Goal: Check status: Check status

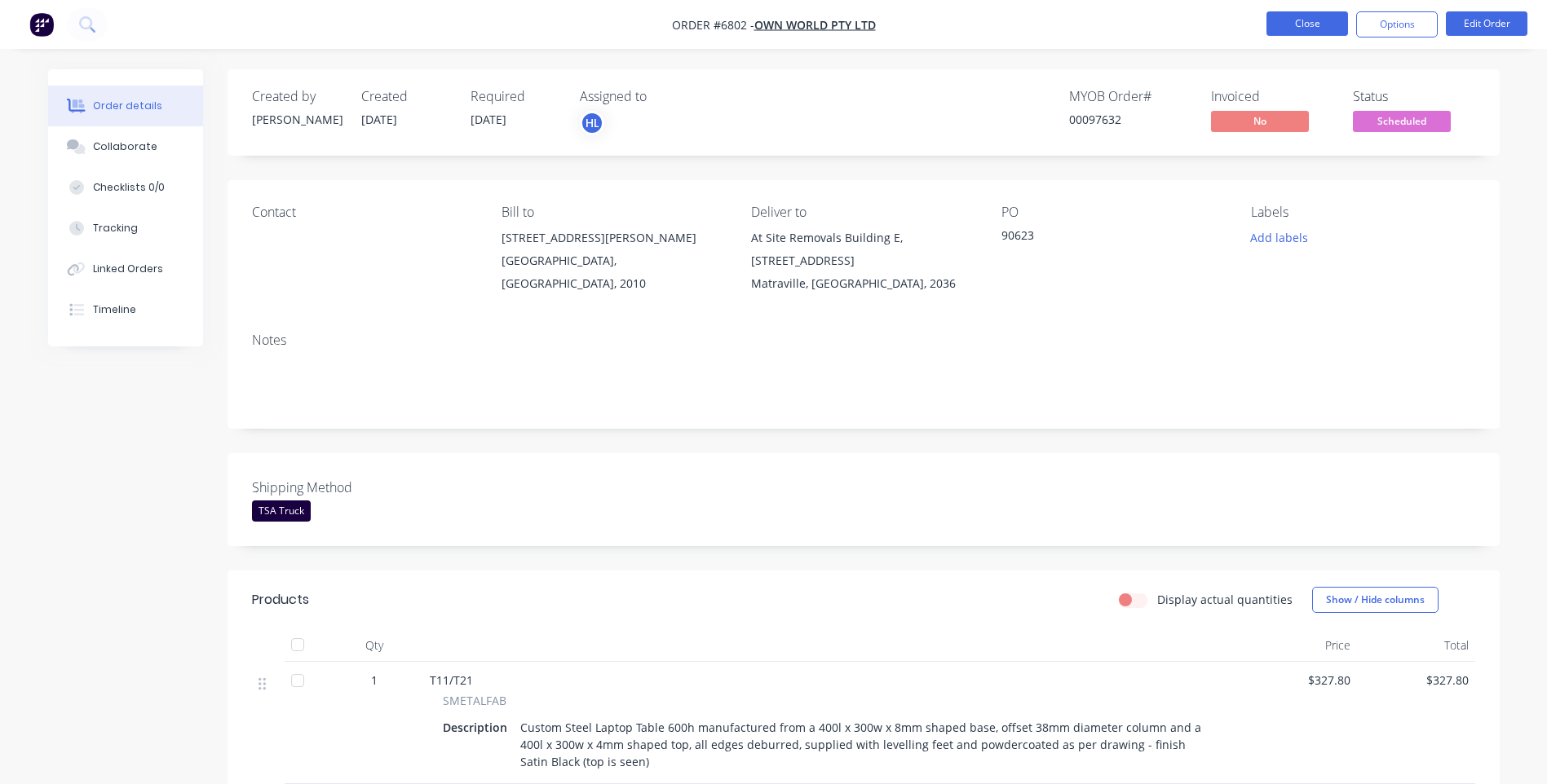
click at [1321, 22] on button "Close" at bounding box center [1307, 24] width 82 height 25
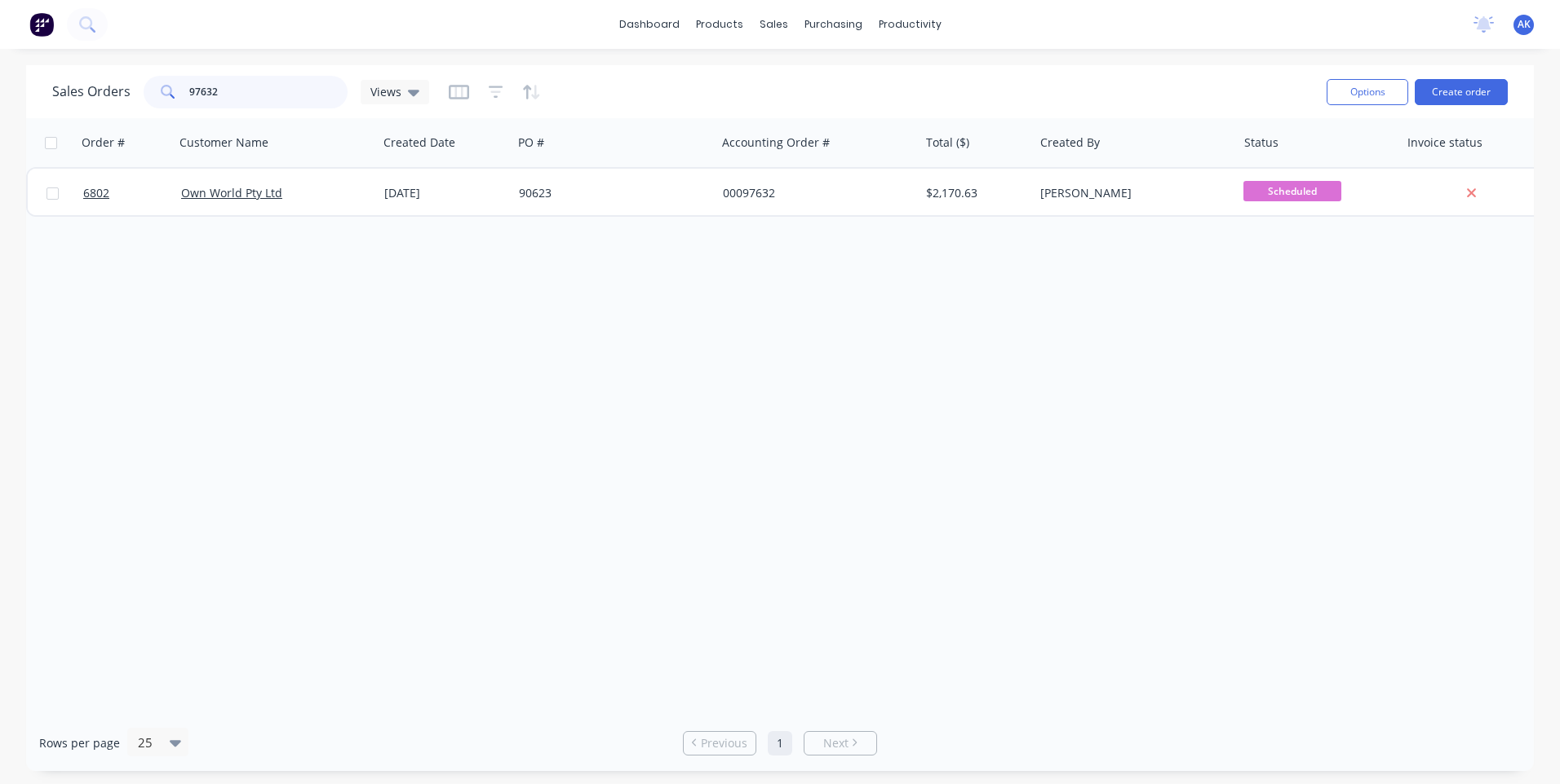
drag, startPoint x: 240, startPoint y: 92, endPoint x: 96, endPoint y: 106, distance: 144.7
click at [99, 106] on div "Sales Orders 97632 Views" at bounding box center [241, 92] width 377 height 33
type input "98662"
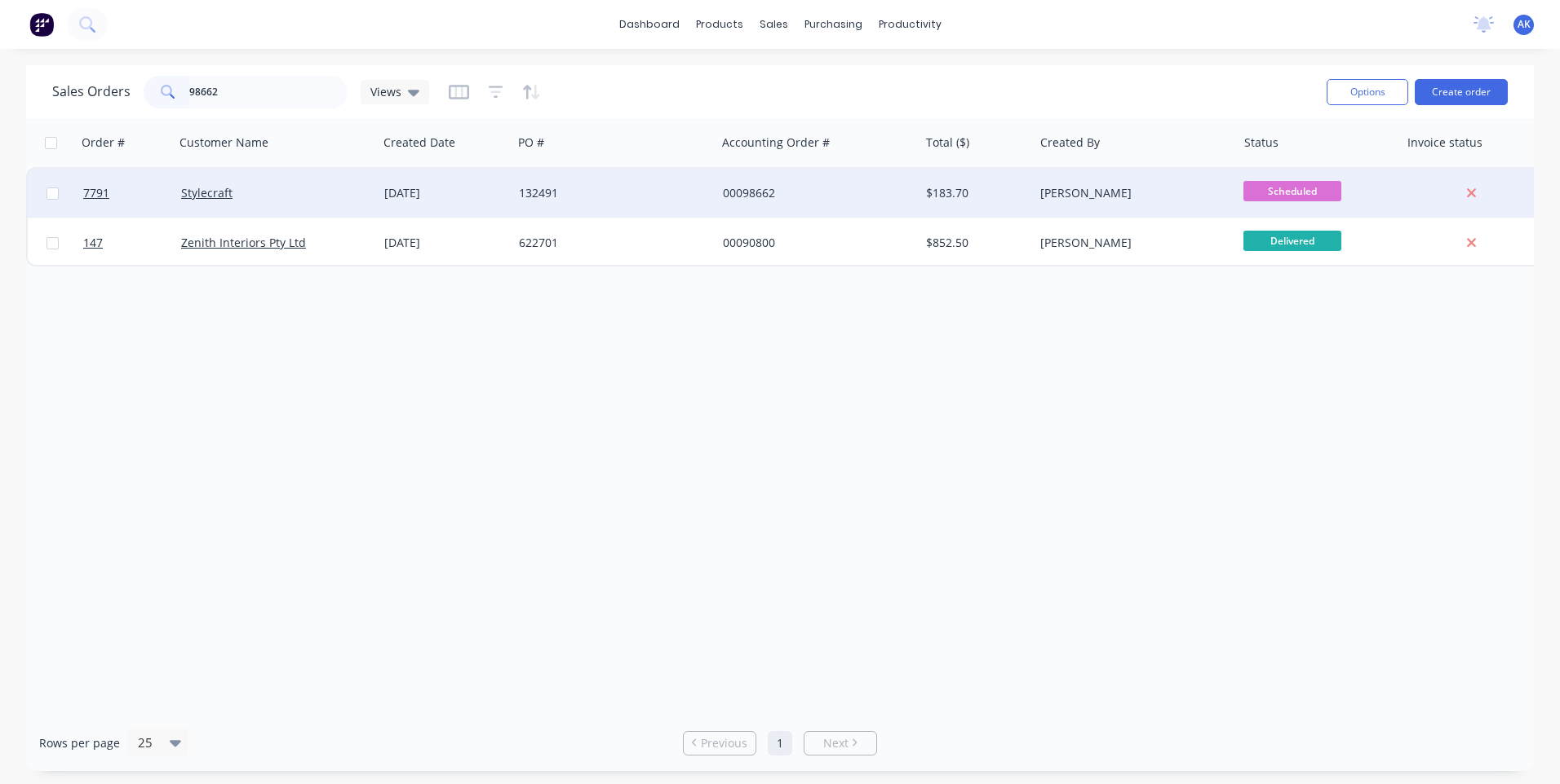
click at [412, 182] on div "[DATE]" at bounding box center [445, 193] width 134 height 49
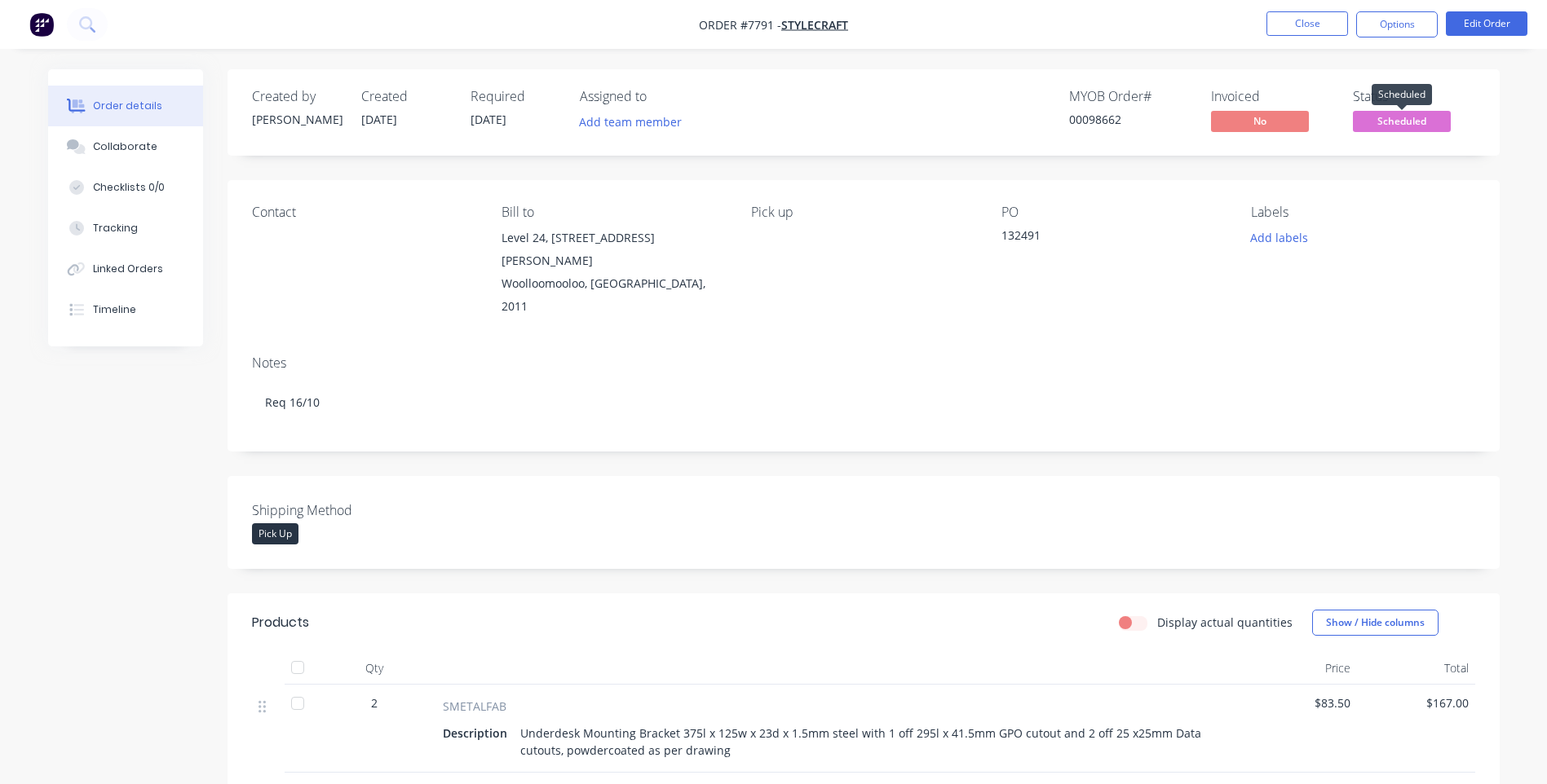
click at [1399, 115] on span "Scheduled" at bounding box center [1401, 120] width 98 height 21
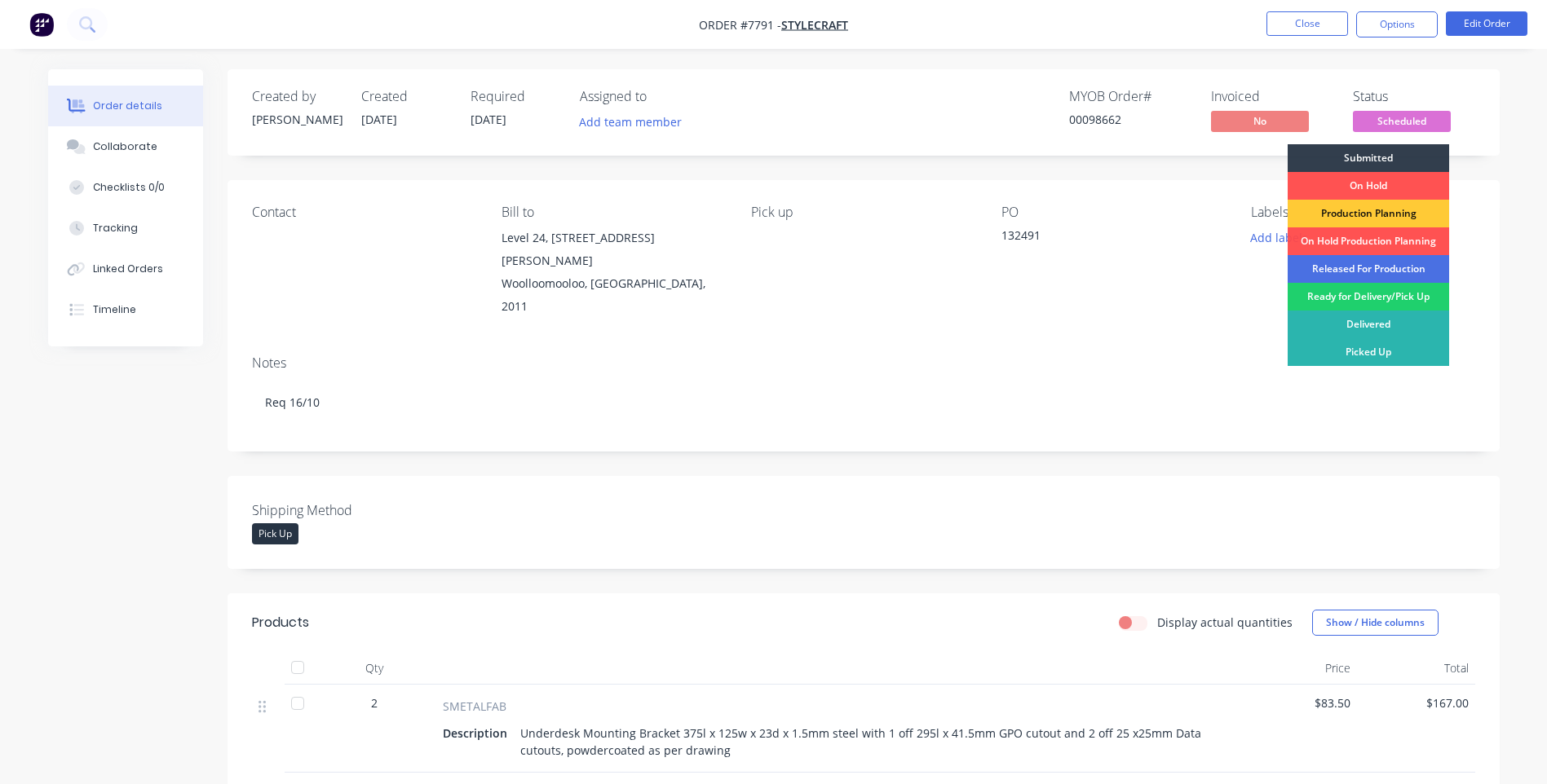
click at [1372, 267] on div "Released For Production" at bounding box center [1368, 269] width 162 height 28
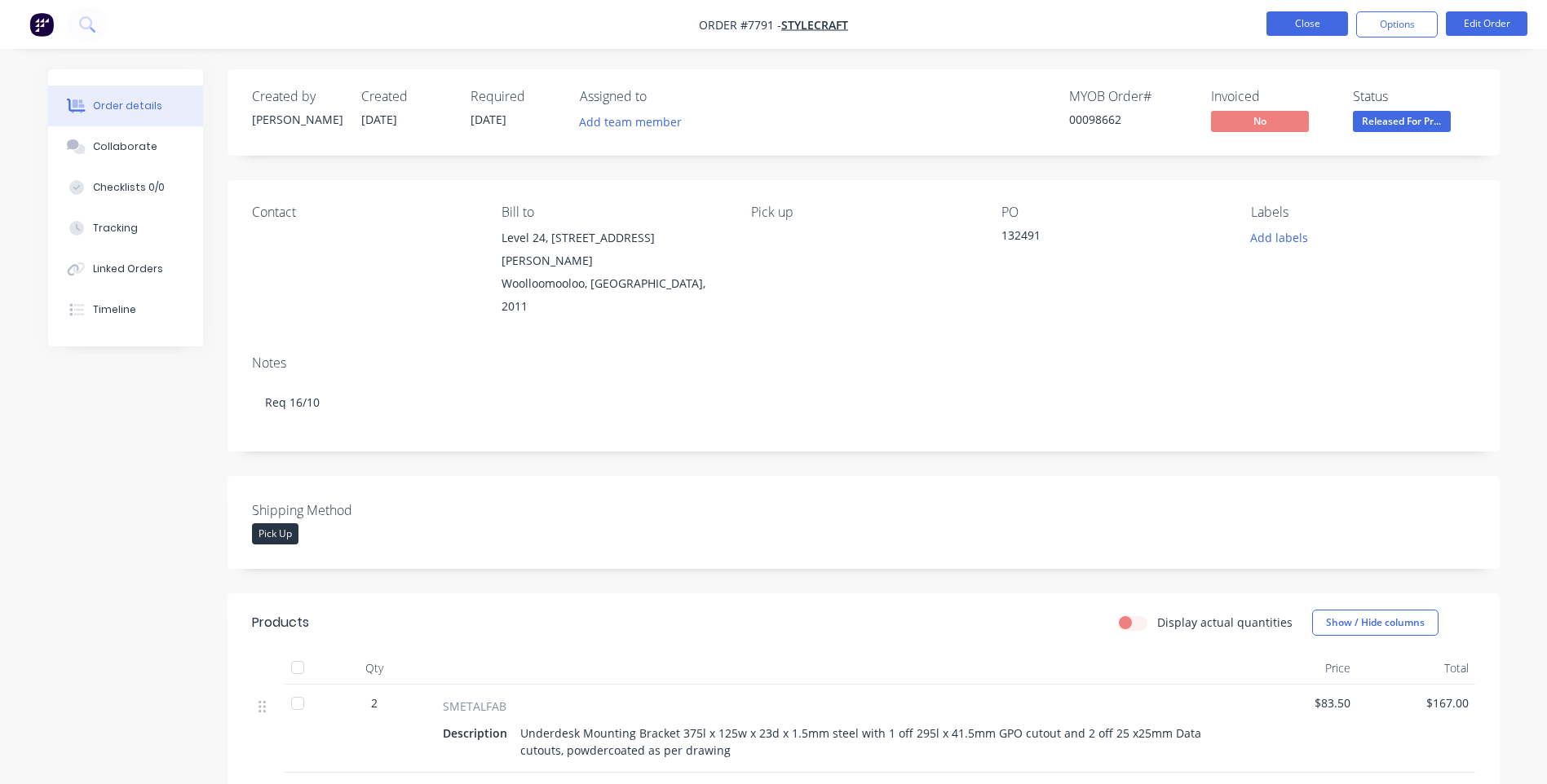
click at [1304, 28] on button "Close" at bounding box center [1307, 24] width 82 height 25
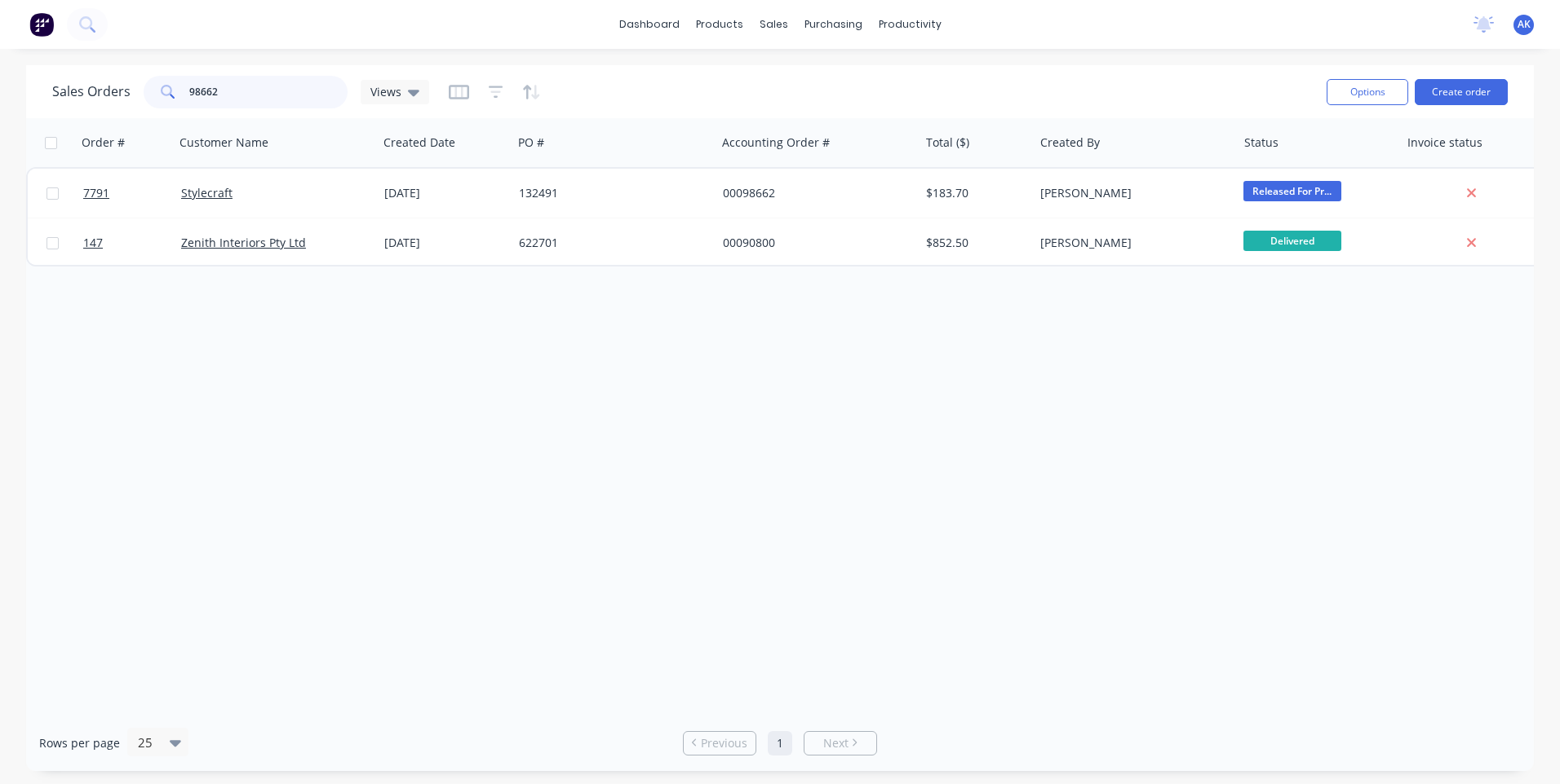
drag, startPoint x: 237, startPoint y: 81, endPoint x: 49, endPoint y: 158, distance: 203.2
click at [49, 158] on div "Sales Orders 98662 Views Options Create order Order # Customer Name Created Dat…" at bounding box center [780, 418] width 1508 height 706
type input "97572"
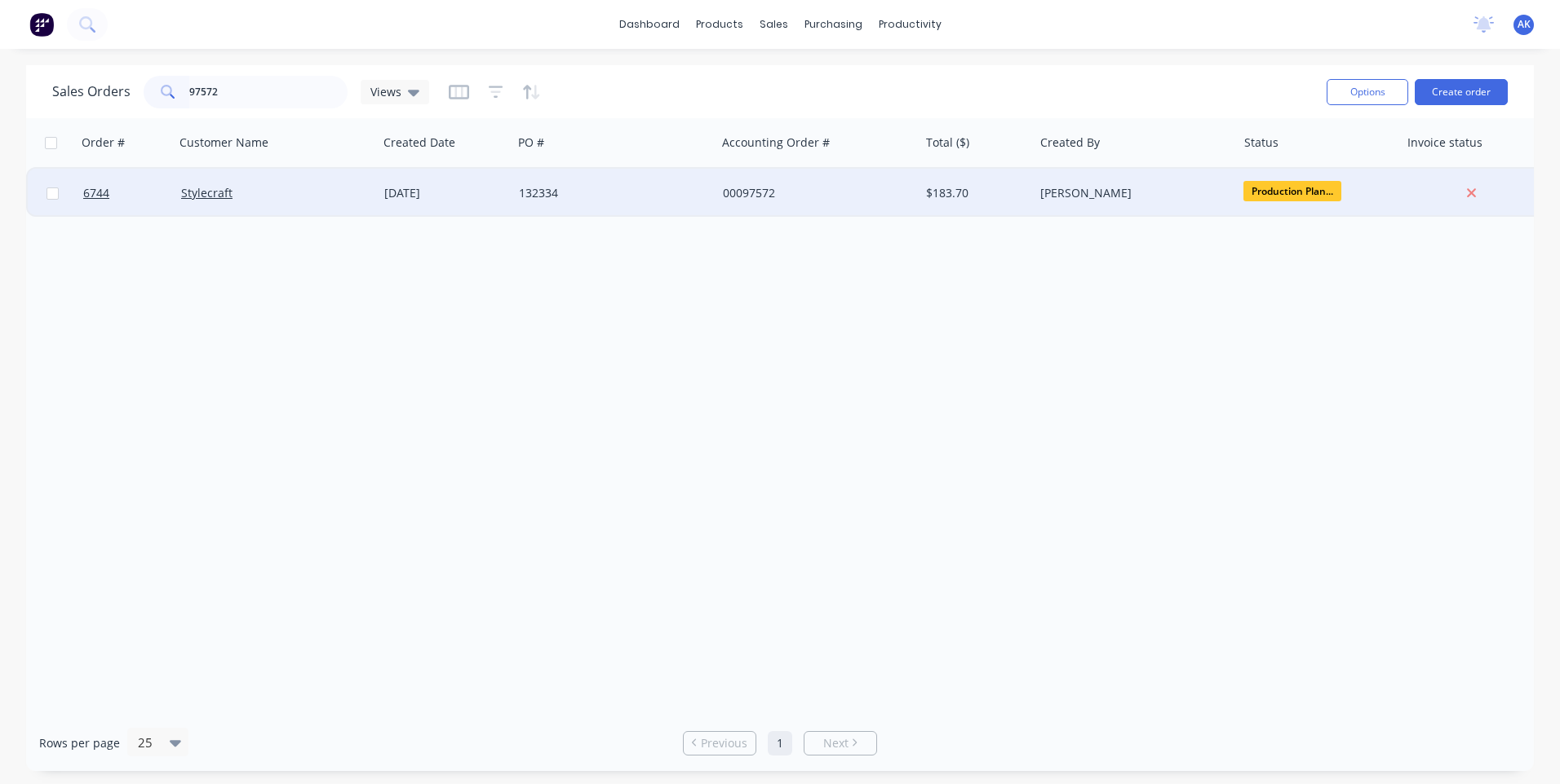
click at [520, 184] on div "132334" at bounding box center [614, 193] width 203 height 49
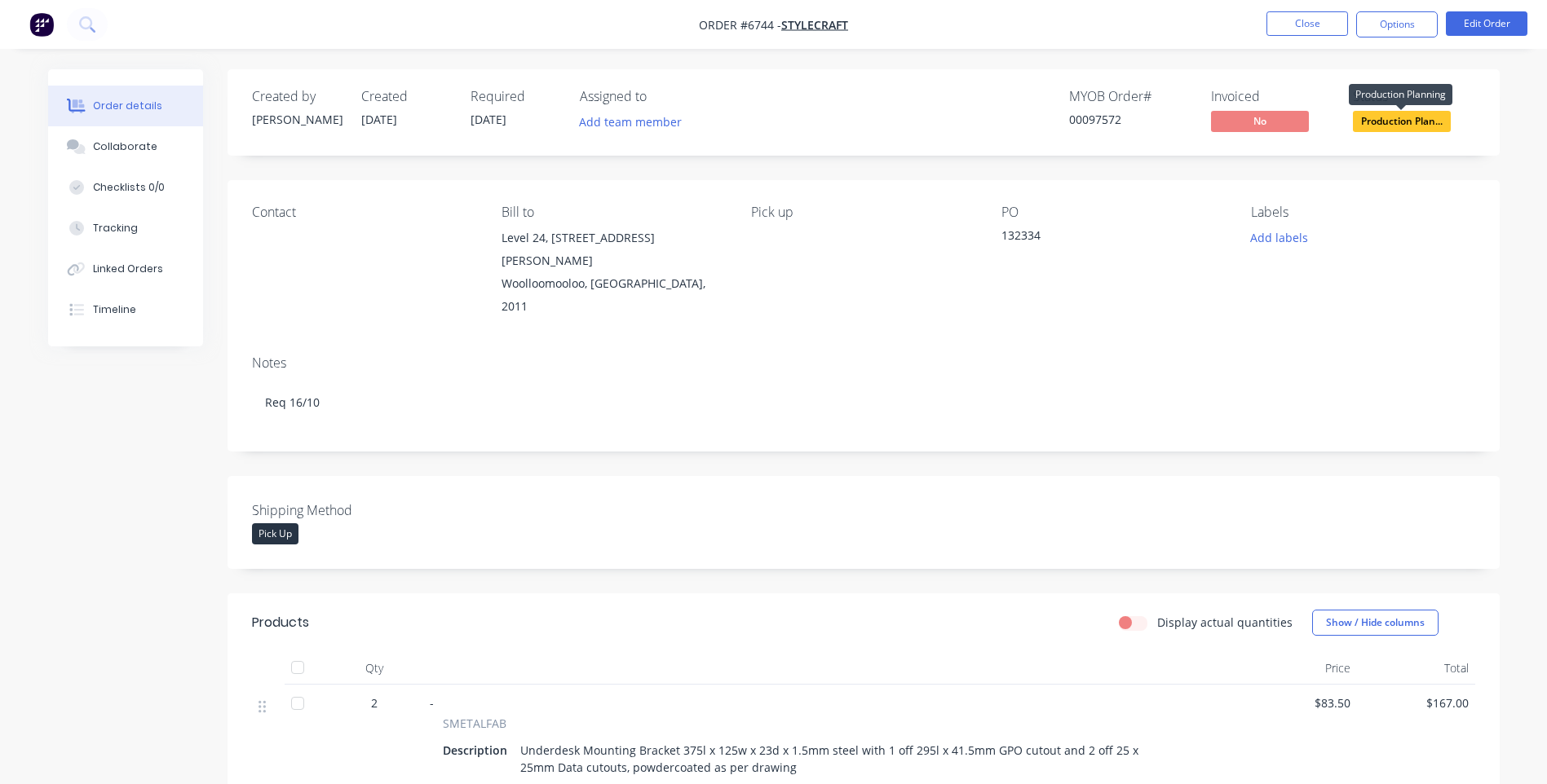
click at [1403, 120] on span "Production Plan..." at bounding box center [1401, 120] width 98 height 21
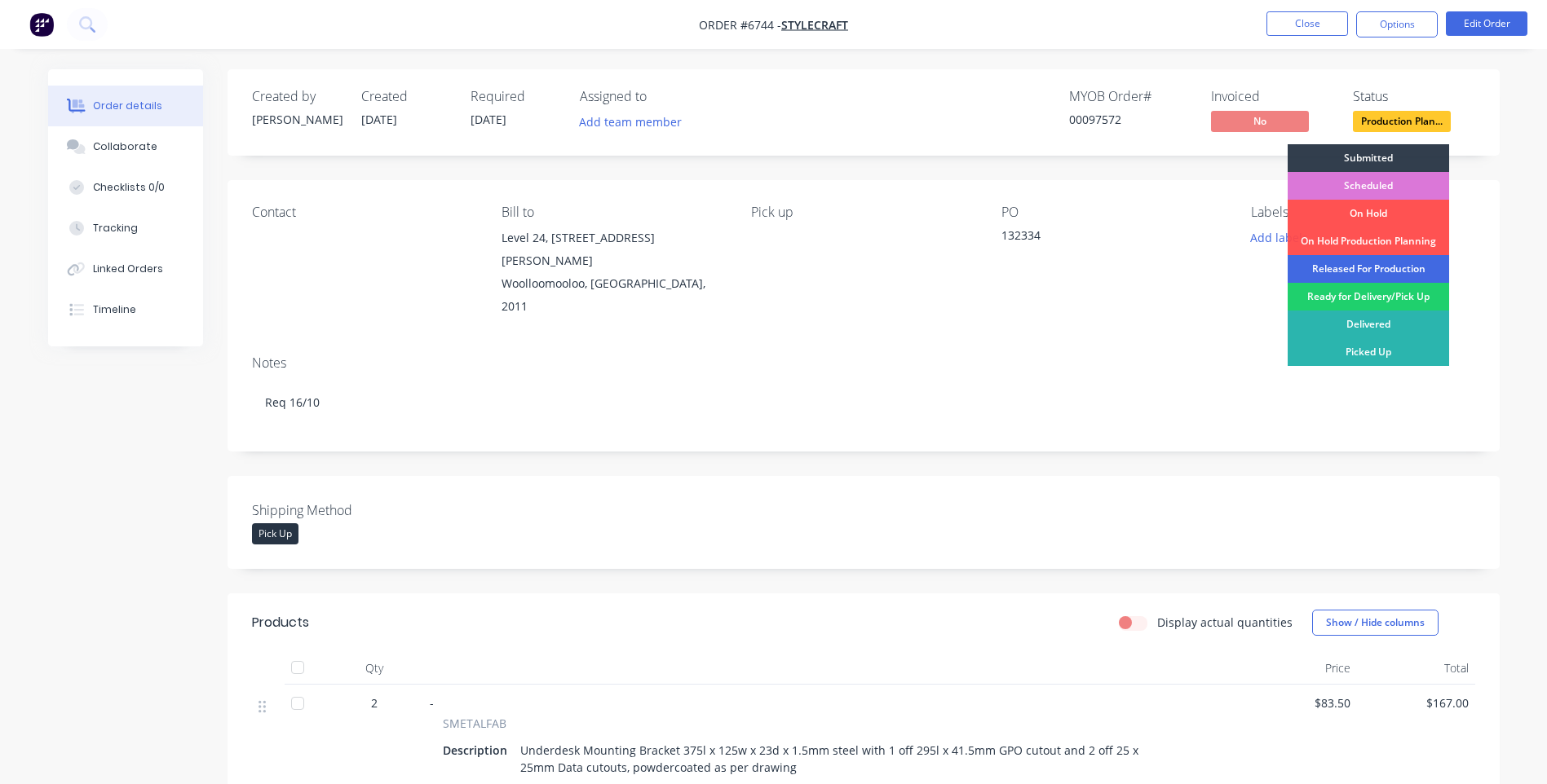
click at [1330, 263] on div "Released For Production" at bounding box center [1368, 269] width 162 height 28
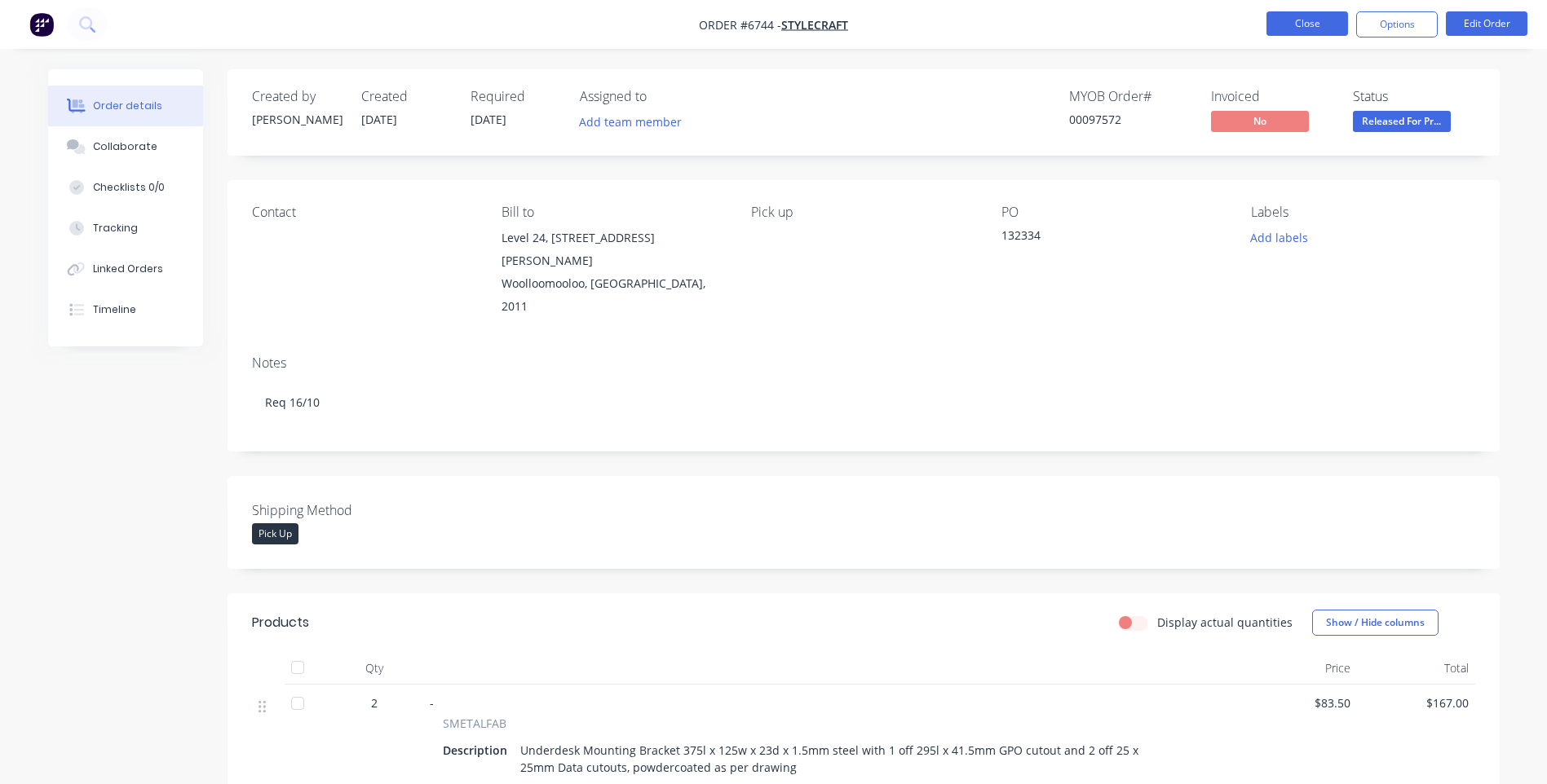
click at [1311, 27] on button "Close" at bounding box center [1307, 24] width 82 height 25
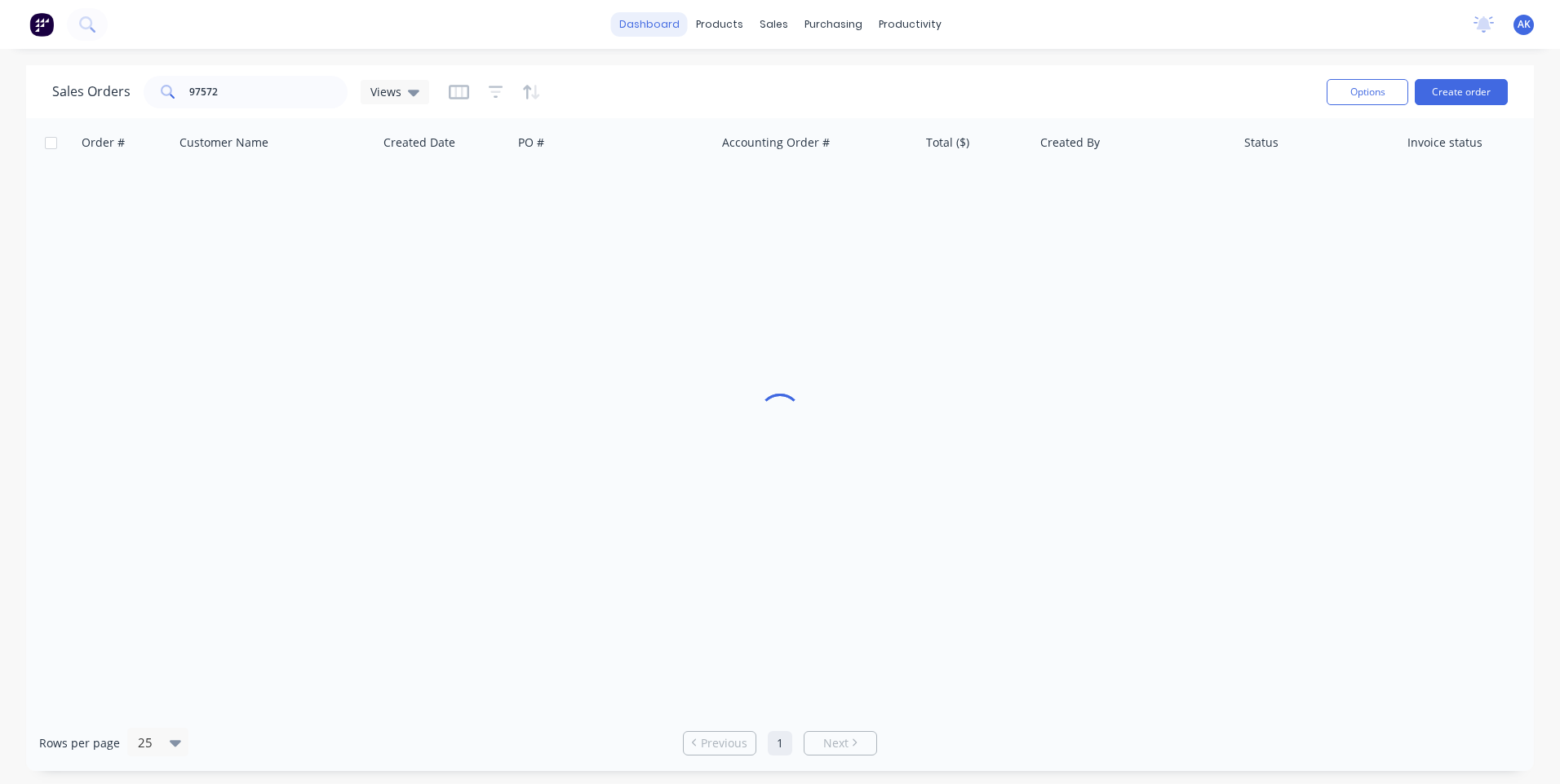
click at [640, 18] on link "dashboard" at bounding box center [649, 24] width 77 height 25
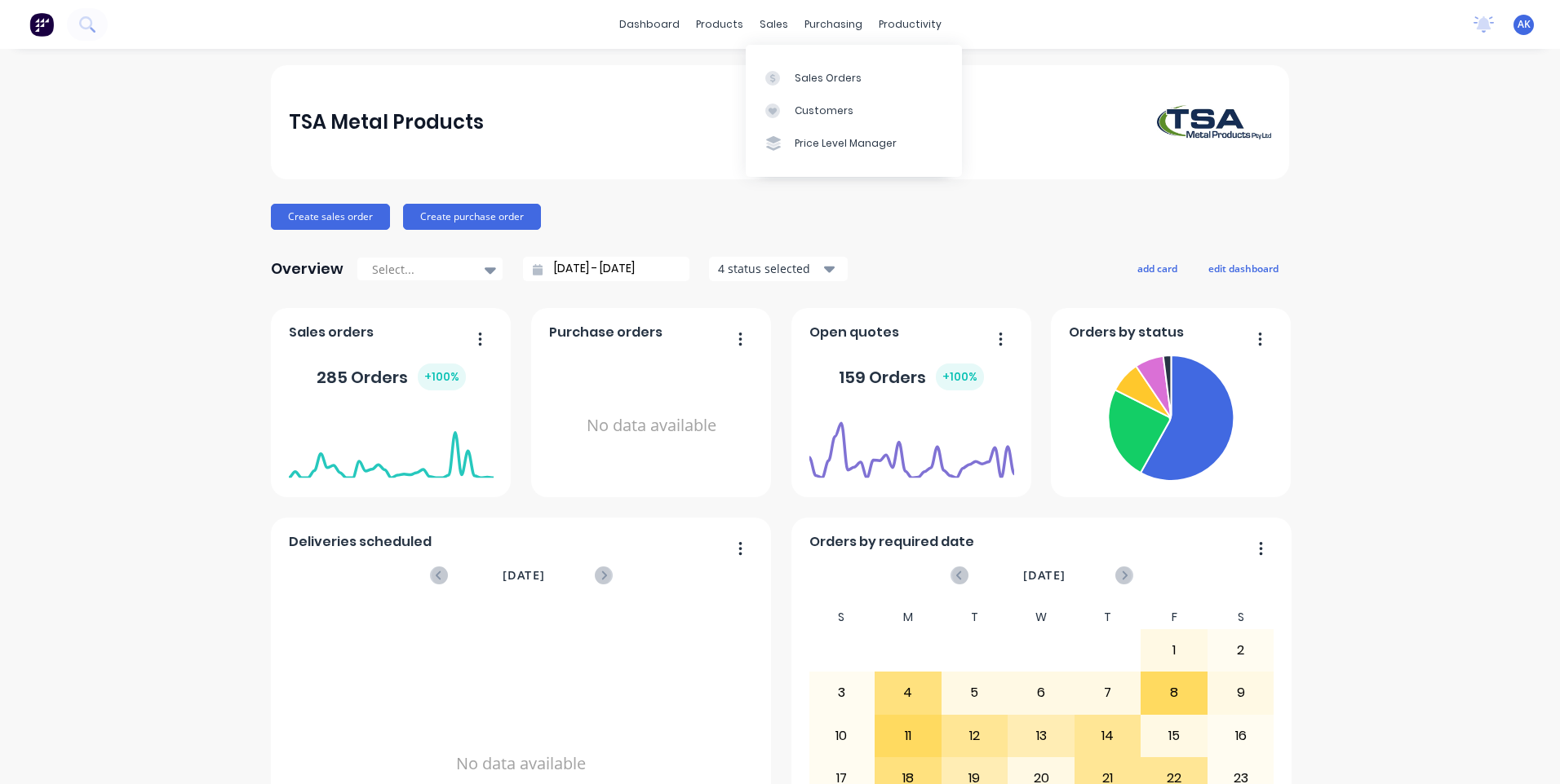
drag, startPoint x: 760, startPoint y: 29, endPoint x: 805, endPoint y: 54, distance: 51.5
click at [760, 29] on div "sales" at bounding box center [773, 24] width 44 height 25
click at [824, 75] on div "Sales Orders" at bounding box center [828, 78] width 67 height 15
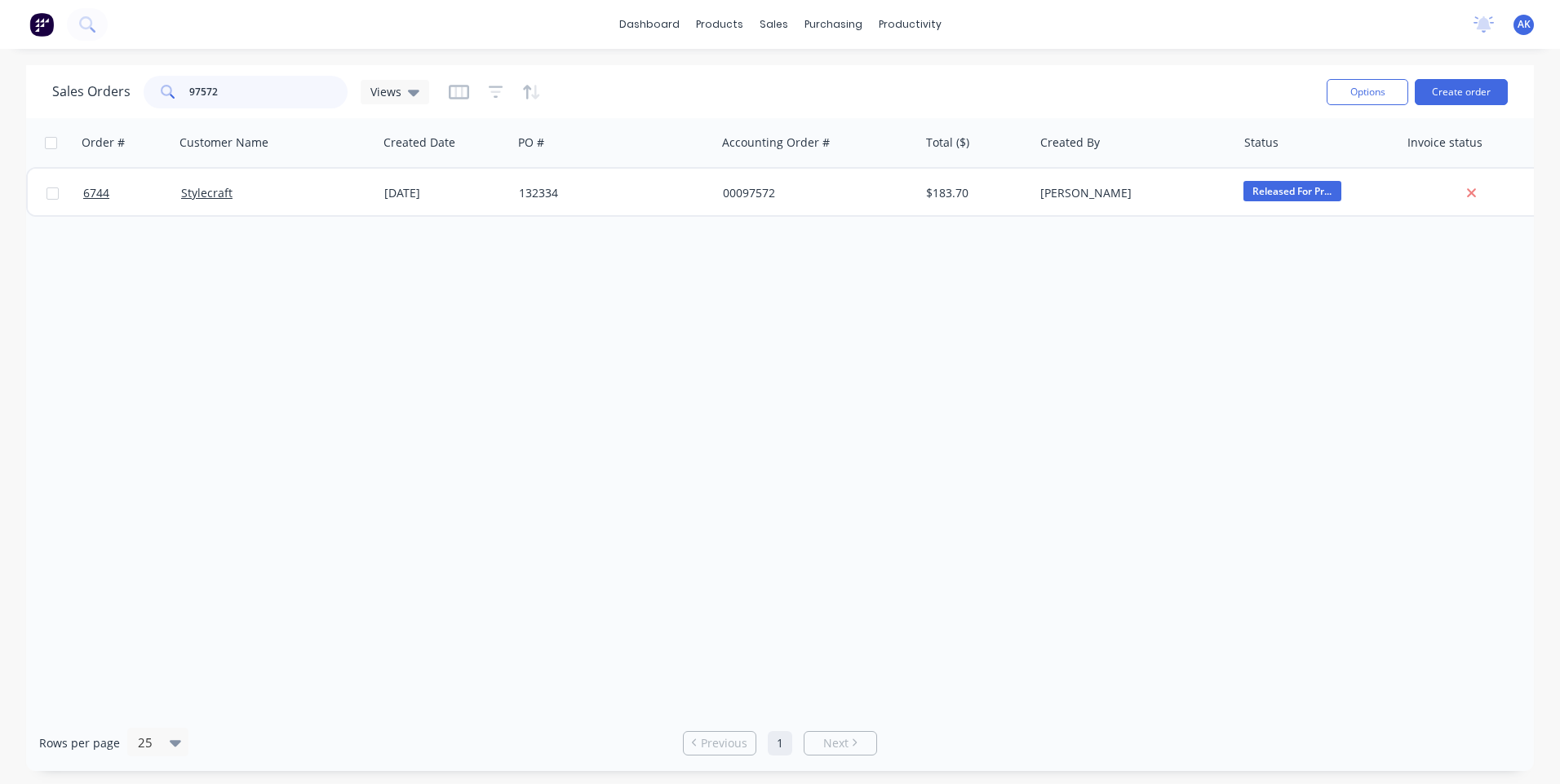
drag, startPoint x: 212, startPoint y: 87, endPoint x: 84, endPoint y: 88, distance: 128.0
click at [84, 88] on div "Sales Orders 97572 Views" at bounding box center [241, 92] width 377 height 33
drag, startPoint x: 221, startPoint y: 88, endPoint x: 200, endPoint y: 104, distance: 26.4
click at [200, 104] on input "98694" at bounding box center [268, 92] width 159 height 33
type input "98663"
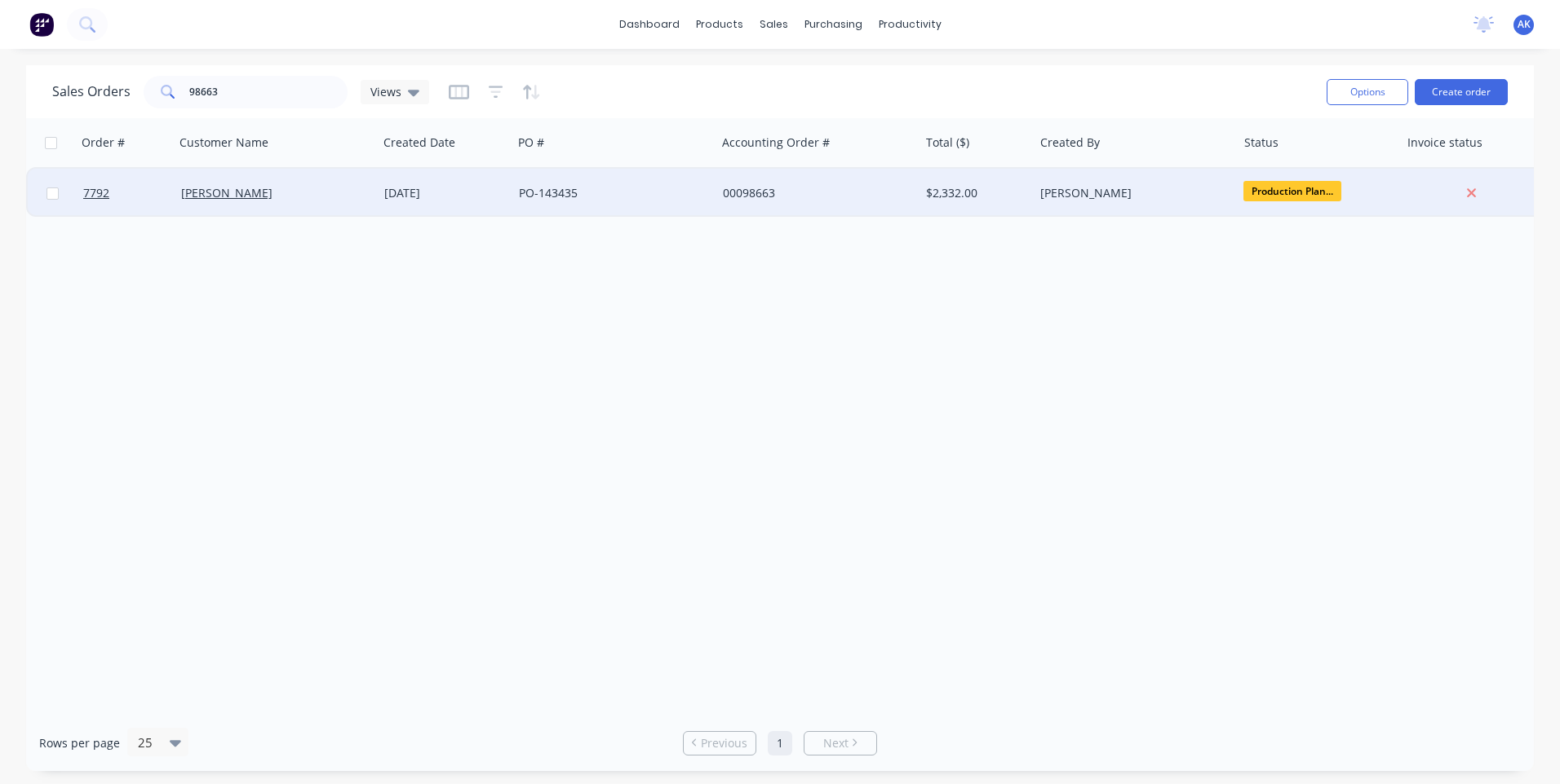
click at [576, 202] on div "PO-143435" at bounding box center [614, 193] width 203 height 49
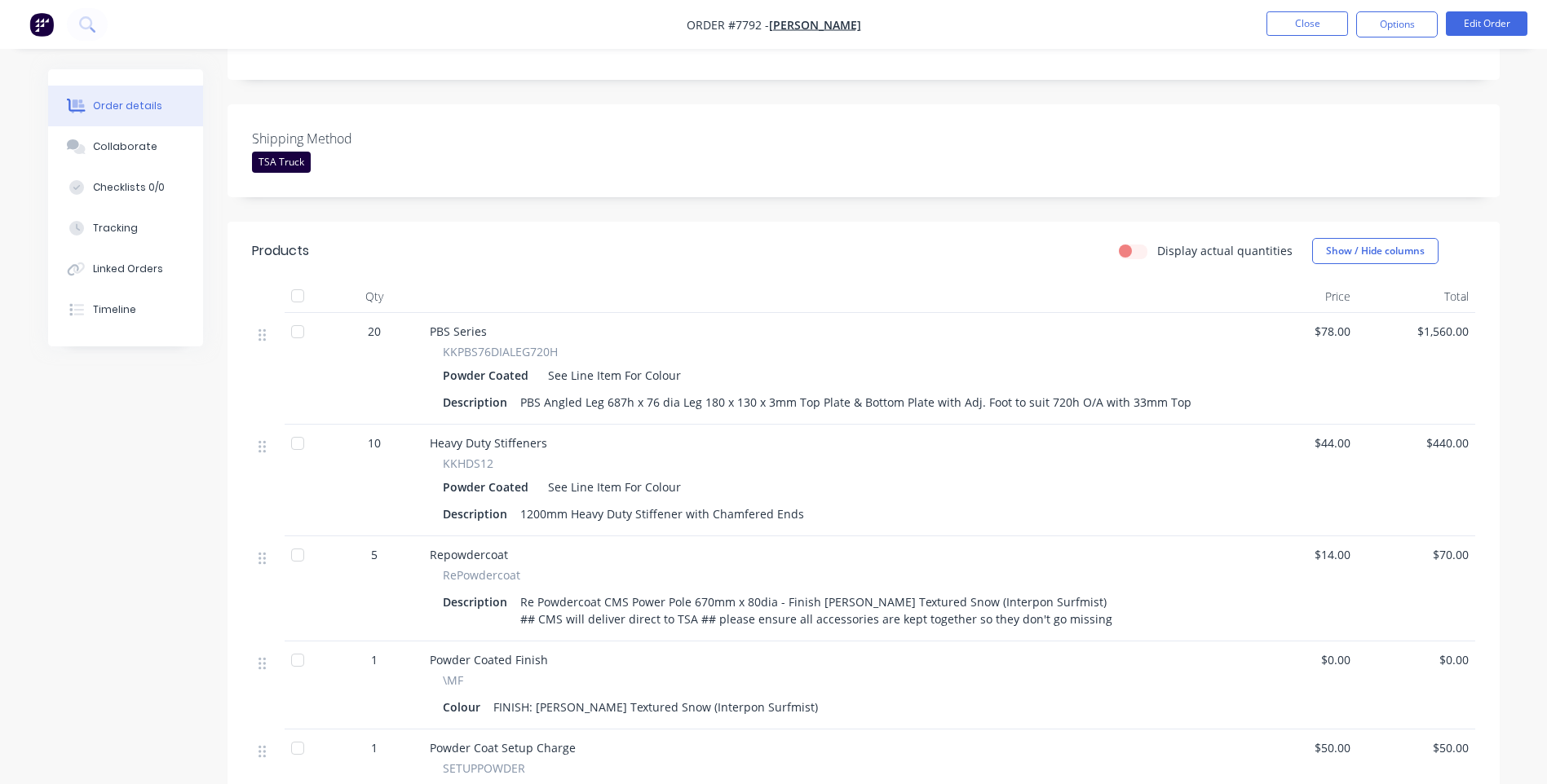
scroll to position [407, 0]
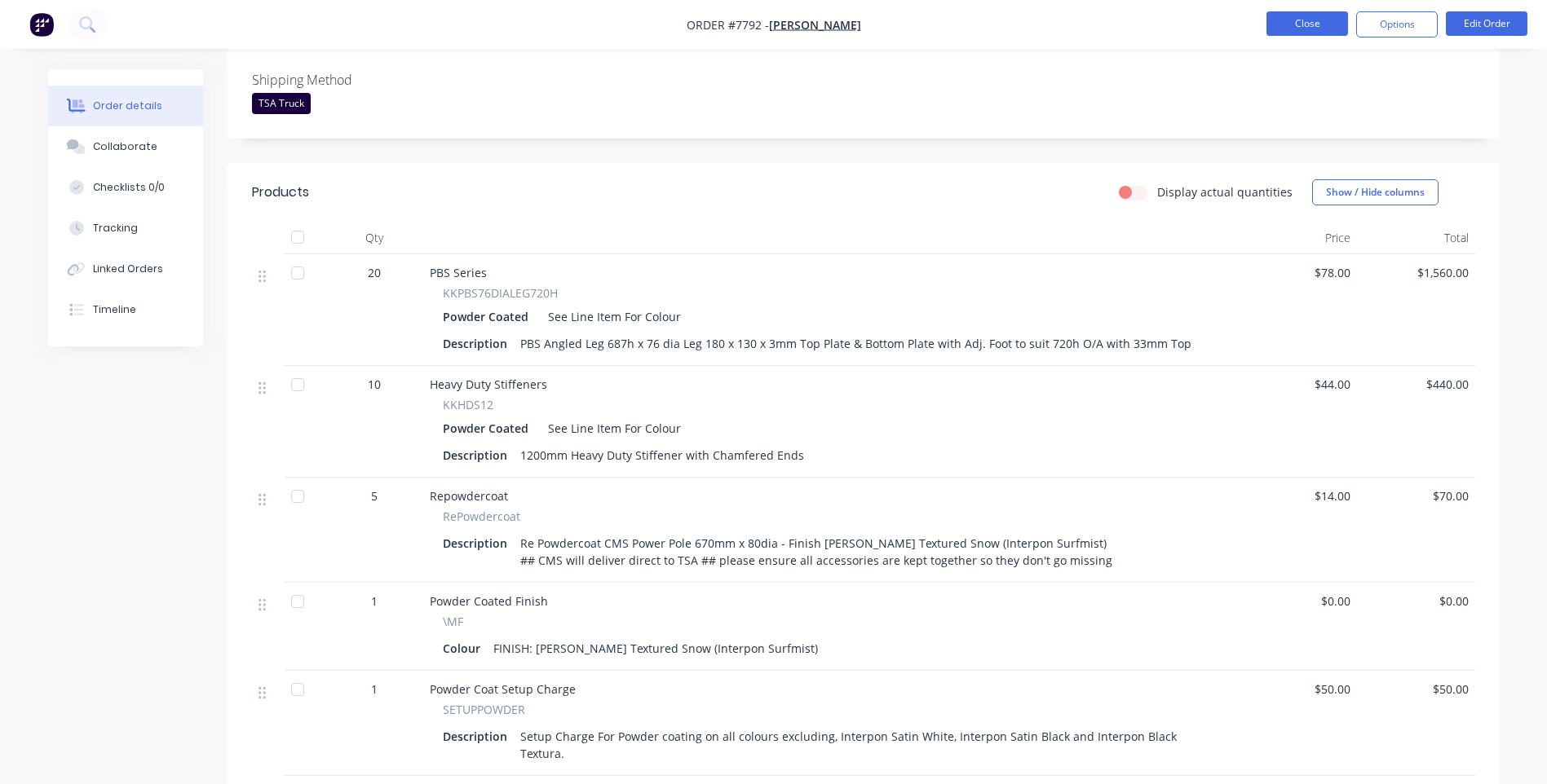
click at [1295, 21] on button "Close" at bounding box center [1307, 24] width 82 height 25
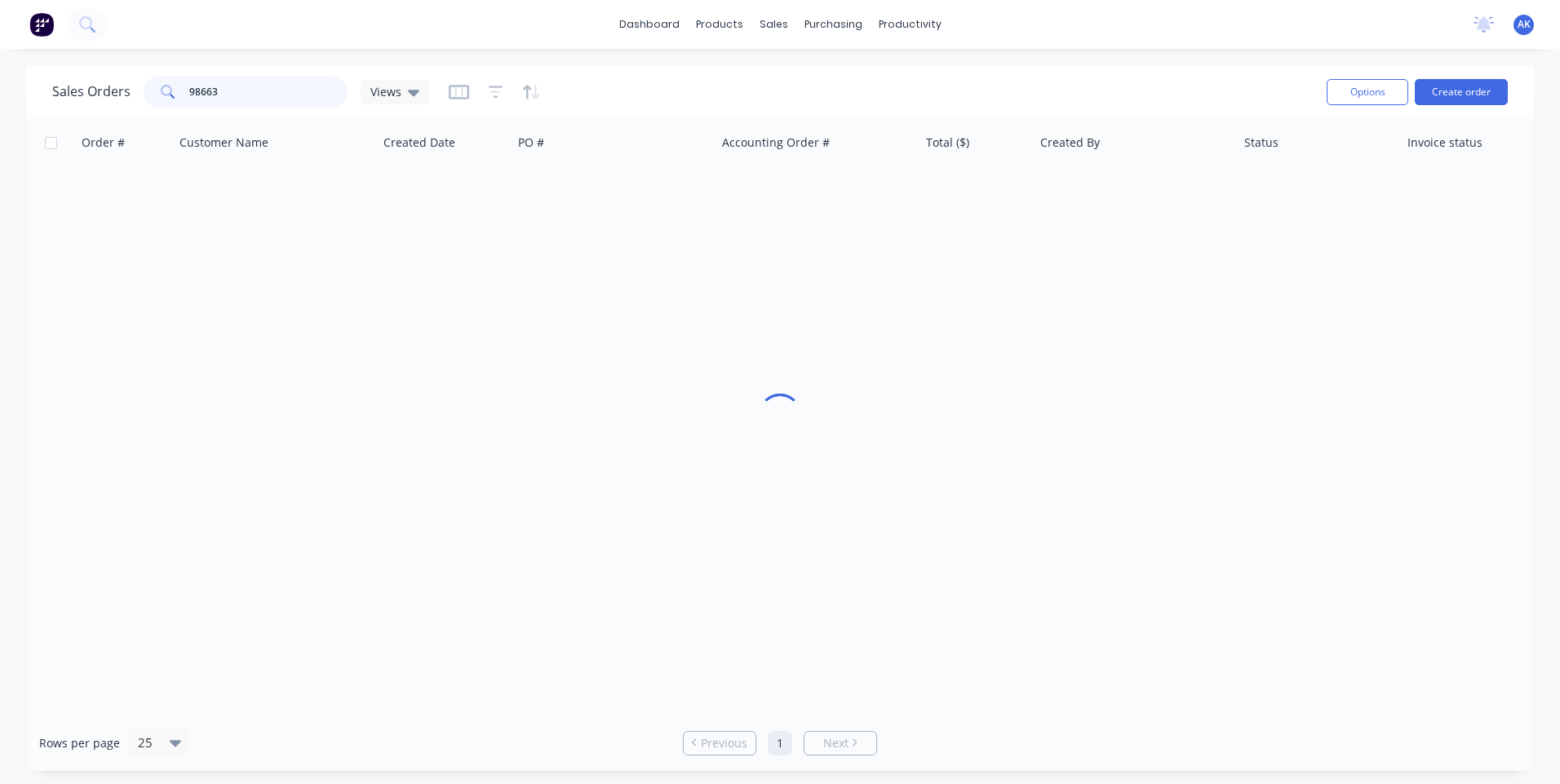
drag, startPoint x: 245, startPoint y: 97, endPoint x: 25, endPoint y: 113, distance: 220.6
click at [25, 113] on div "Sales Orders 98663 Views Options Create order Order # Customer Name Created Dat…" at bounding box center [780, 418] width 1560 height 706
type input "7731"
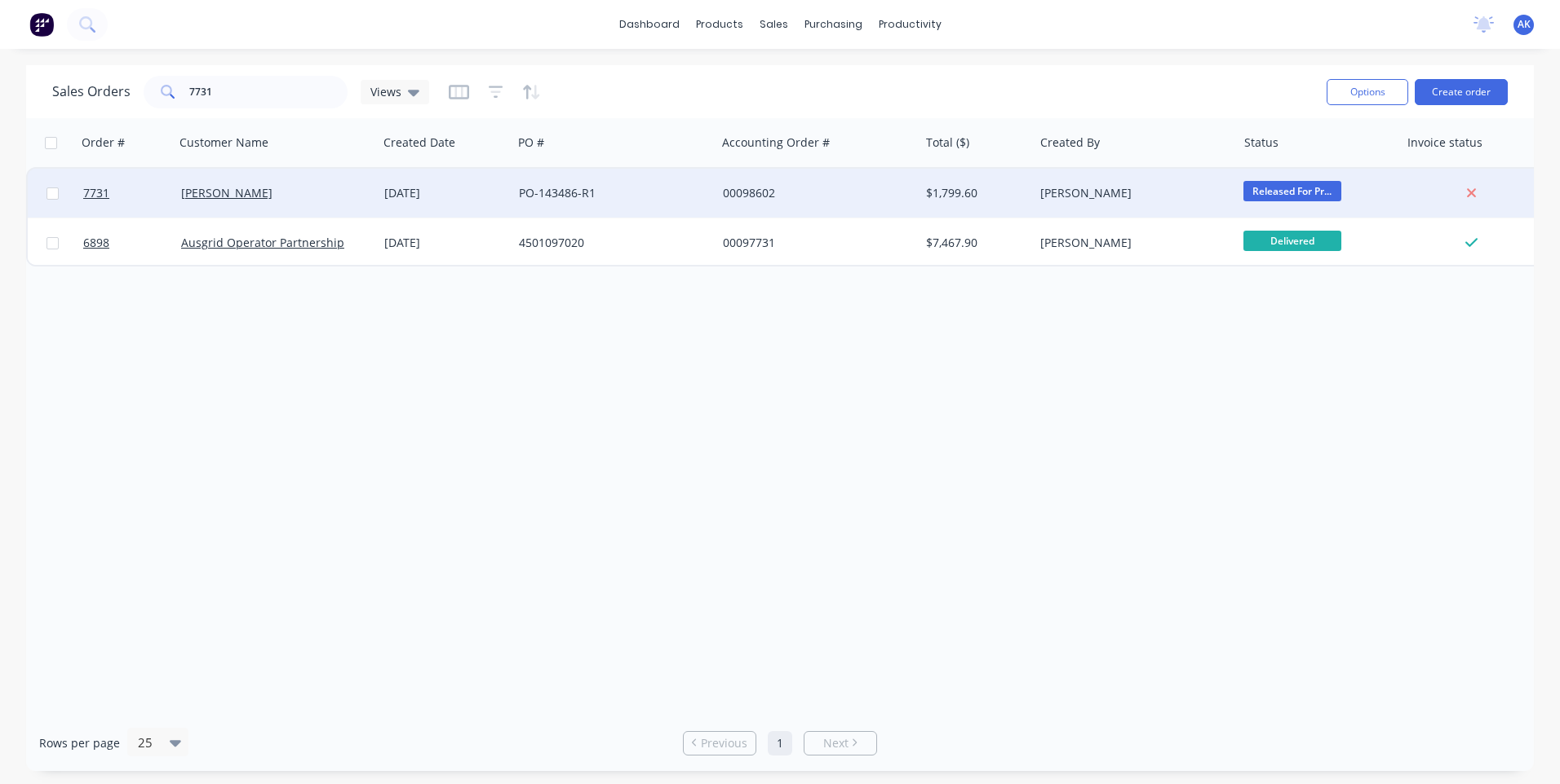
click at [483, 195] on div "[DATE]" at bounding box center [444, 193] width 121 height 17
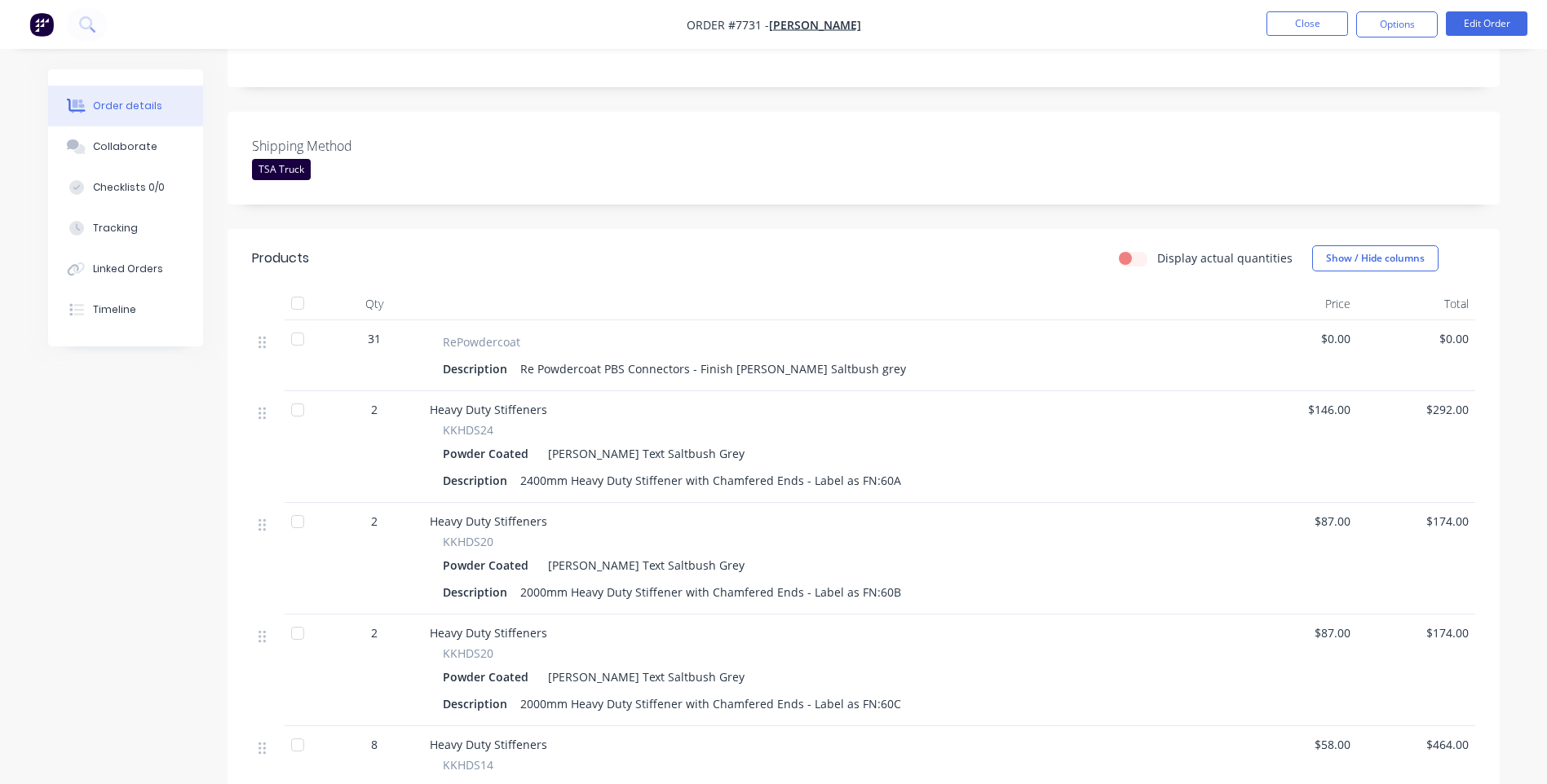
scroll to position [407, 0]
